Goal: Task Accomplishment & Management: Use online tool/utility

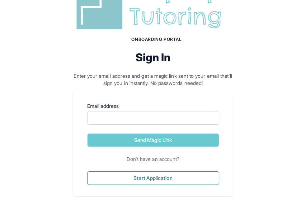
scroll to position [46, 0]
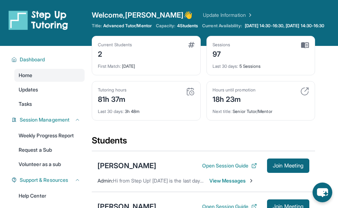
scroll to position [15, 0]
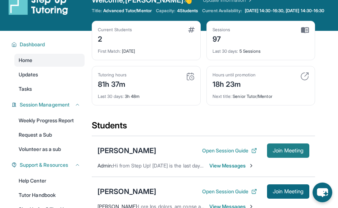
click at [294, 153] on span "Join Meeting" at bounding box center [288, 150] width 31 height 4
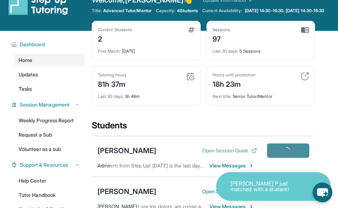
click at [233, 154] on button "Open Session Guide" at bounding box center [229, 150] width 55 height 7
click at [280, 153] on span "Join Meeting" at bounding box center [288, 150] width 31 height 4
